Goal: Communication & Community: Answer question/provide support

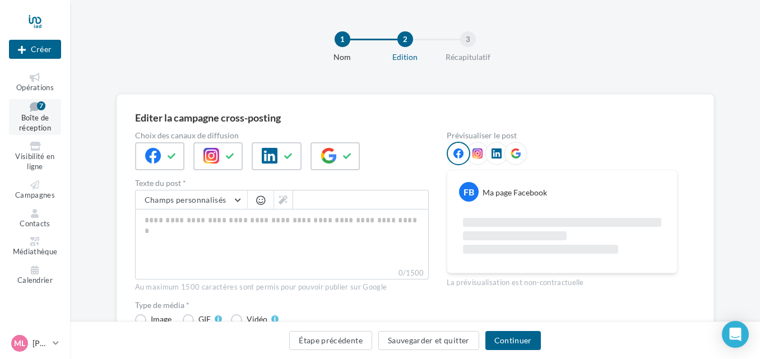
click at [38, 119] on span "Boîte de réception" at bounding box center [35, 123] width 32 height 20
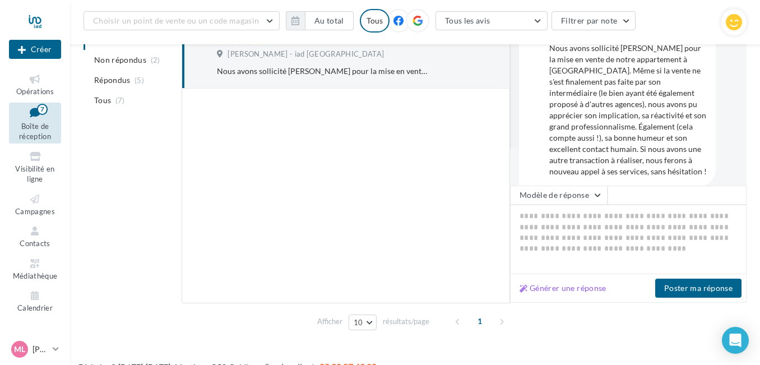
scroll to position [189, 0]
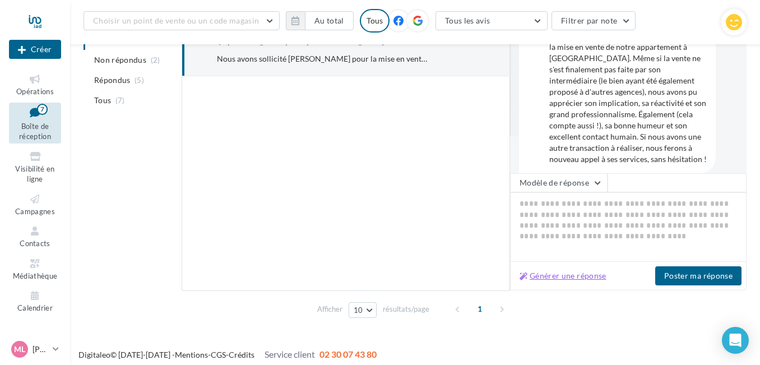
click at [585, 281] on button "Générer une réponse" at bounding box center [563, 275] width 96 height 13
type textarea "**********"
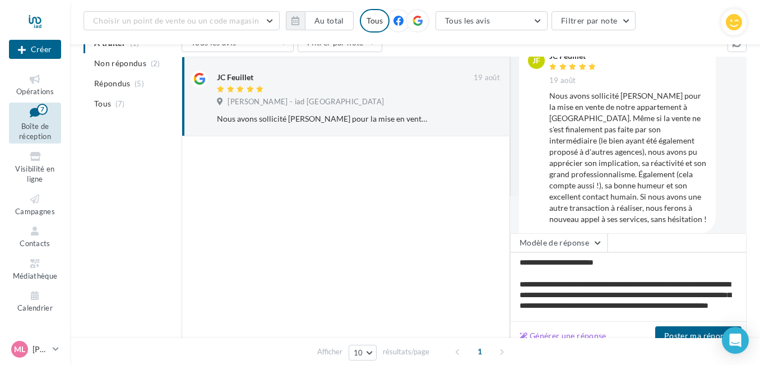
scroll to position [124, 0]
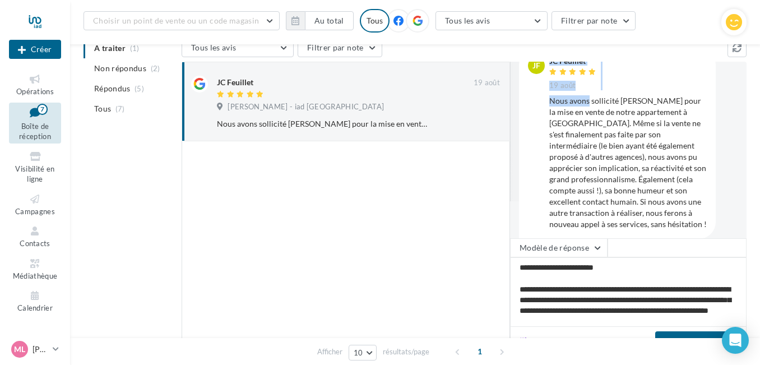
drag, startPoint x: 546, startPoint y: 101, endPoint x: 588, endPoint y: 105, distance: 41.6
click at [588, 105] on div "JF JC Feuillet [DATE] Nous avons sollicité [PERSON_NAME] pour la mise en vente …" at bounding box center [617, 143] width 179 height 172
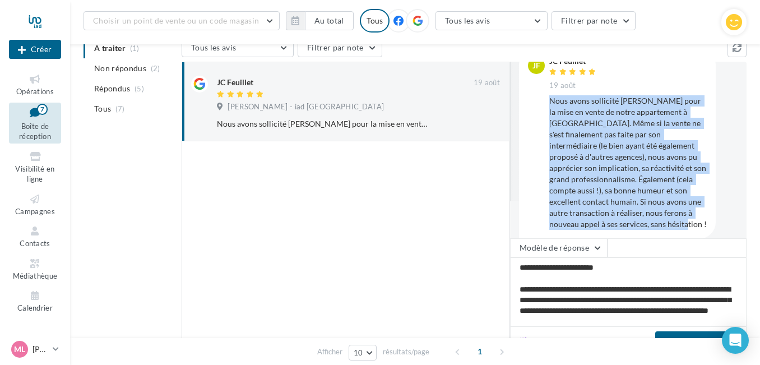
drag, startPoint x: 682, startPoint y: 225, endPoint x: 549, endPoint y: 104, distance: 179.3
click at [549, 104] on div "Nous avons sollicité [PERSON_NAME] pour la mise en vente de notre appartement à…" at bounding box center [627, 162] width 157 height 135
copy div "Nous avons sollicité [PERSON_NAME] pour la mise en vente de notre appartement à…"
